Goal: Information Seeking & Learning: Learn about a topic

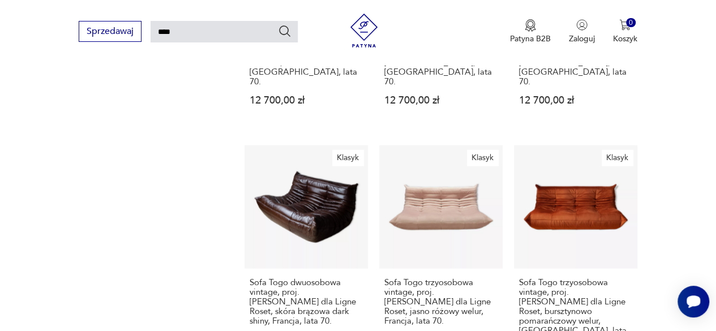
scroll to position [1087, 0]
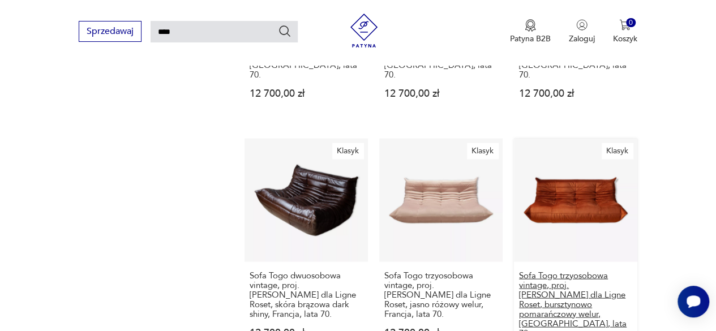
click at [577, 271] on h3 "Sofa Togo trzyosobowa vintage, proj. [PERSON_NAME] dla Ligne Roset, bursztynowo…" at bounding box center [575, 304] width 113 height 67
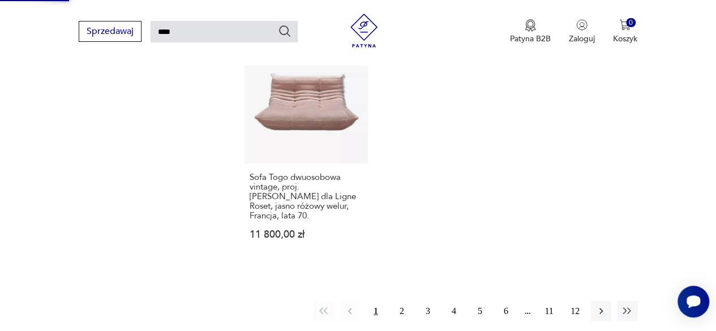
scroll to position [1443, 0]
click at [402, 302] on button "2" at bounding box center [402, 312] width 20 height 20
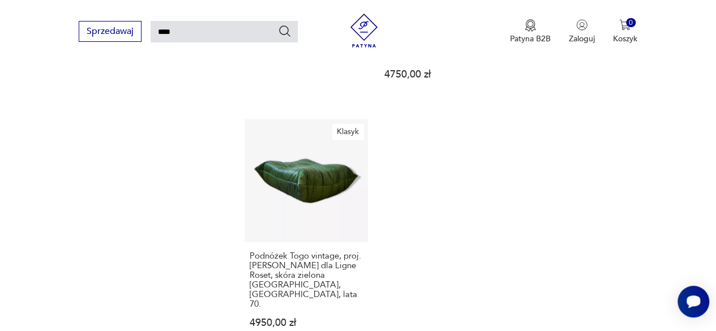
scroll to position [1394, 0]
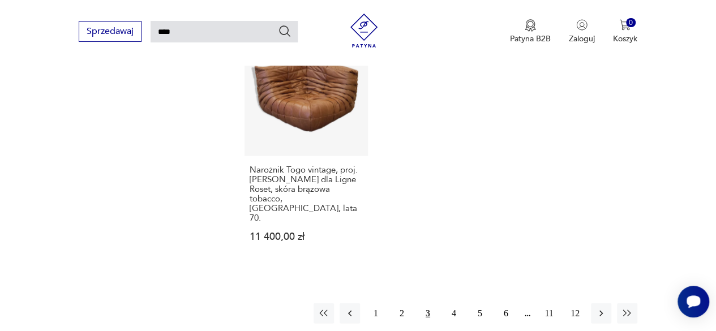
scroll to position [1442, 0]
click at [449, 303] on button "4" at bounding box center [454, 313] width 20 height 20
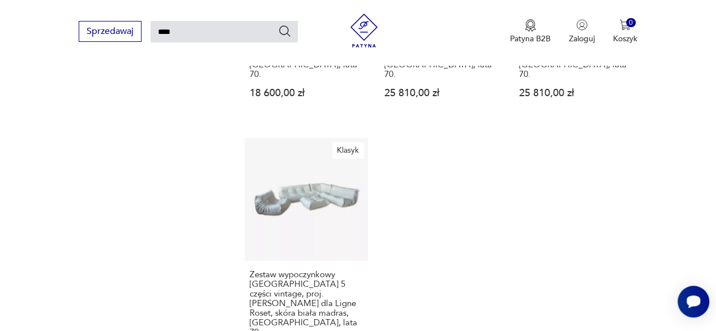
scroll to position [1482, 0]
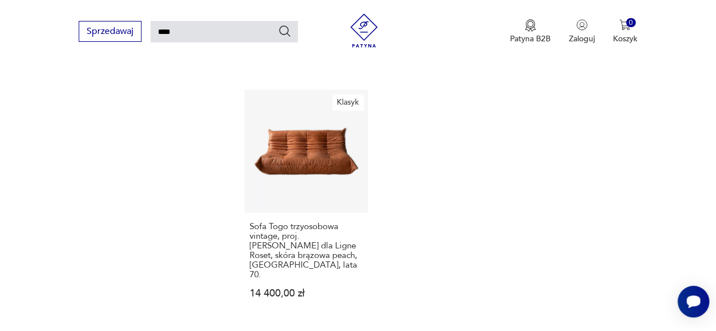
scroll to position [1443, 0]
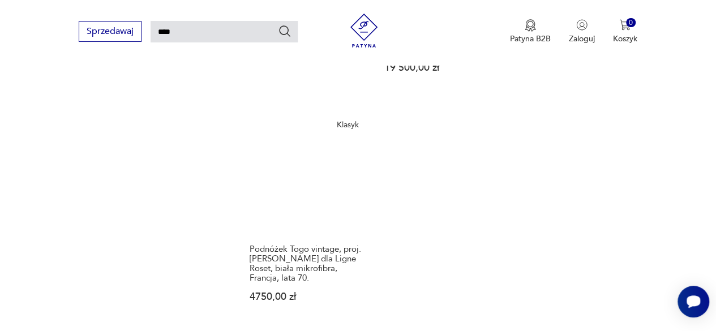
scroll to position [1421, 0]
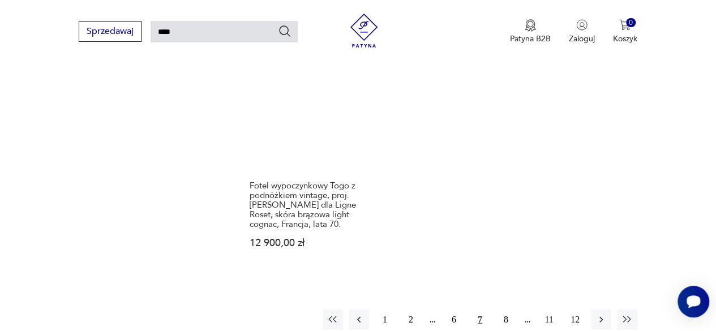
scroll to position [1446, 0]
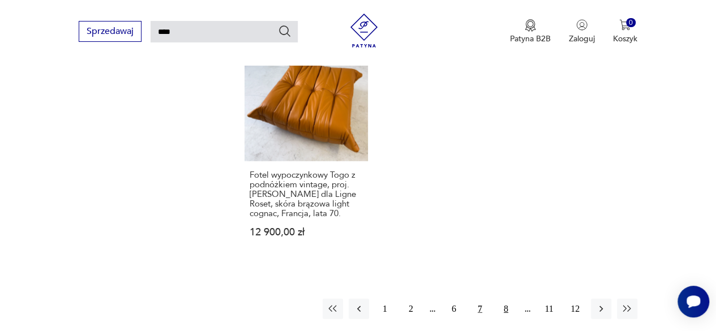
click at [501, 299] on button "8" at bounding box center [506, 309] width 20 height 20
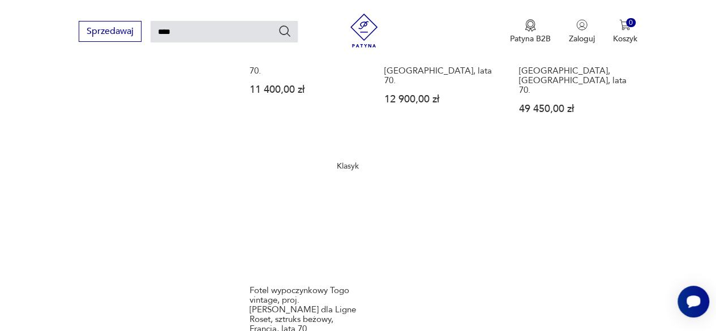
scroll to position [1436, 0]
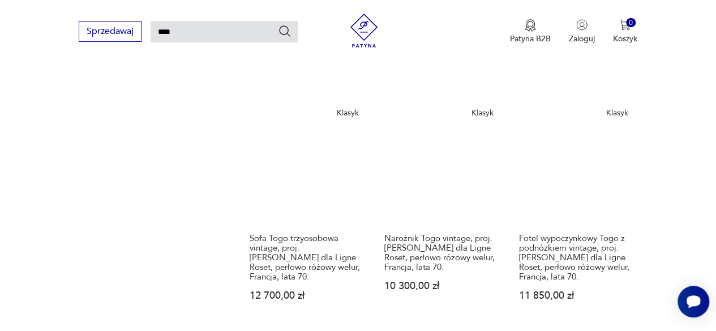
scroll to position [878, 0]
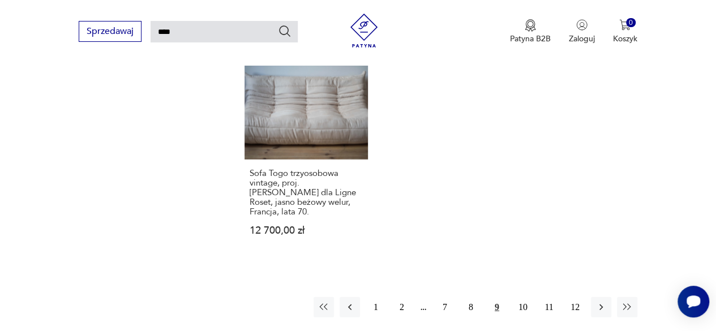
scroll to position [1422, 0]
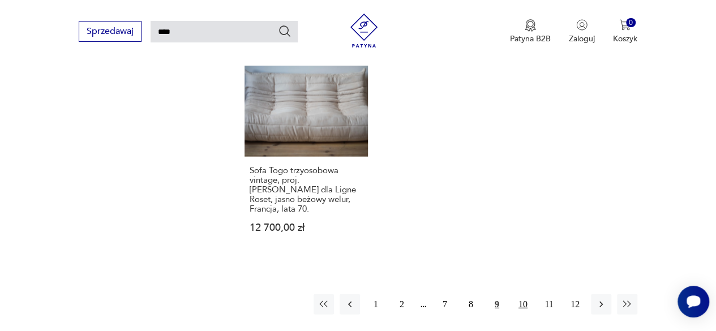
click at [520, 294] on button "10" at bounding box center [523, 304] width 20 height 20
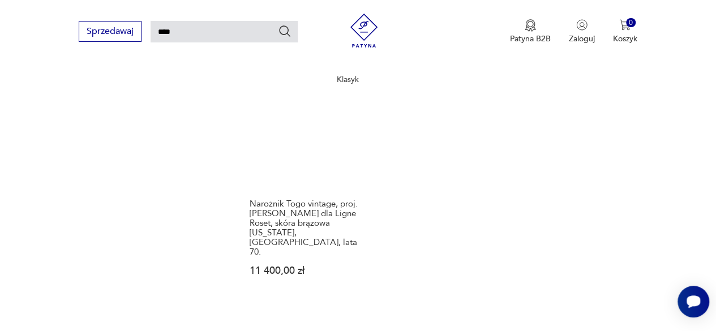
scroll to position [1446, 0]
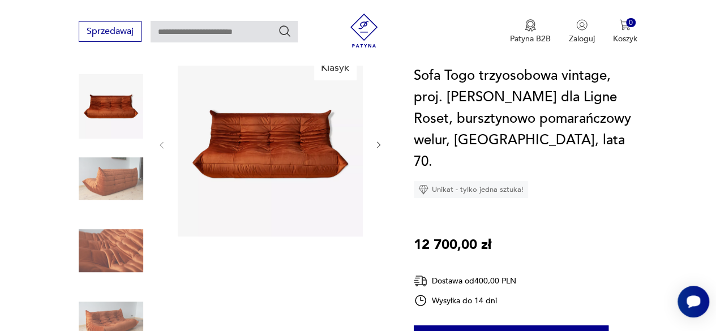
scroll to position [145, 0]
